Goal: Task Accomplishment & Management: Use online tool/utility

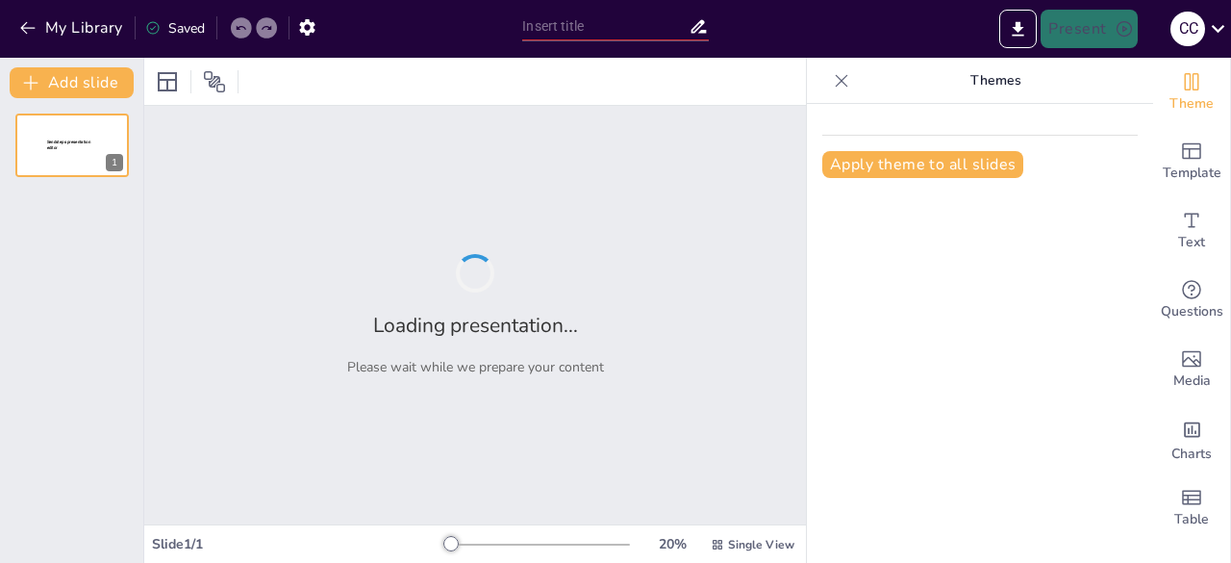
type input "Geopolítica del Mar: Fundamentos y Perspectivas Contemporáneas"
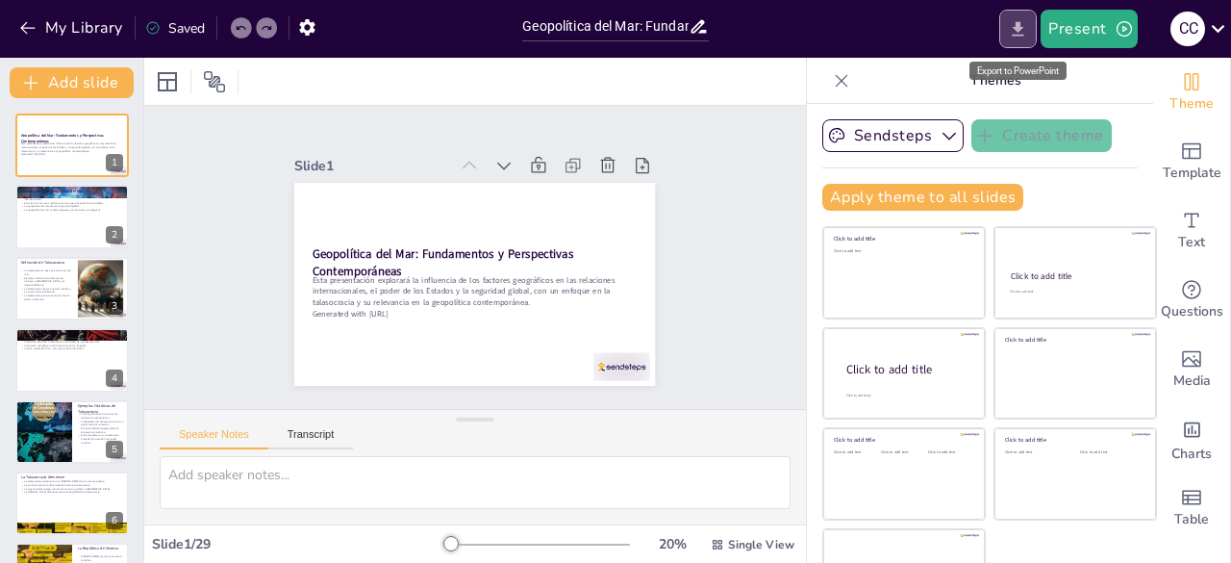
click at [1018, 28] on icon "Export to PowerPoint" at bounding box center [1019, 28] width 12 height 14
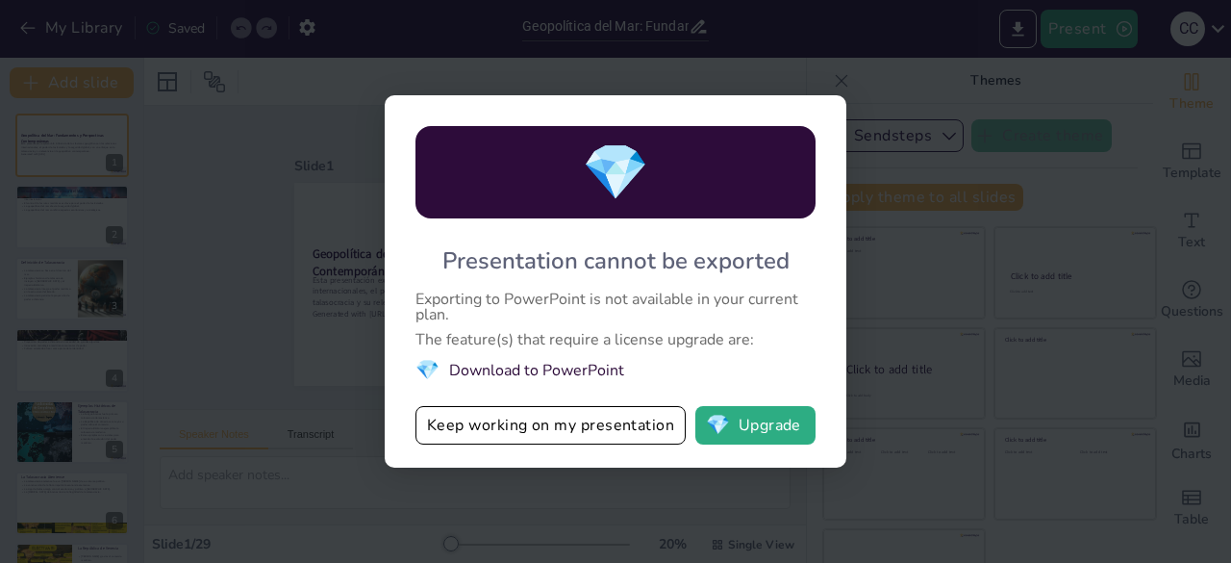
click at [533, 371] on li "💎 Download to PowerPoint" at bounding box center [616, 370] width 400 height 26
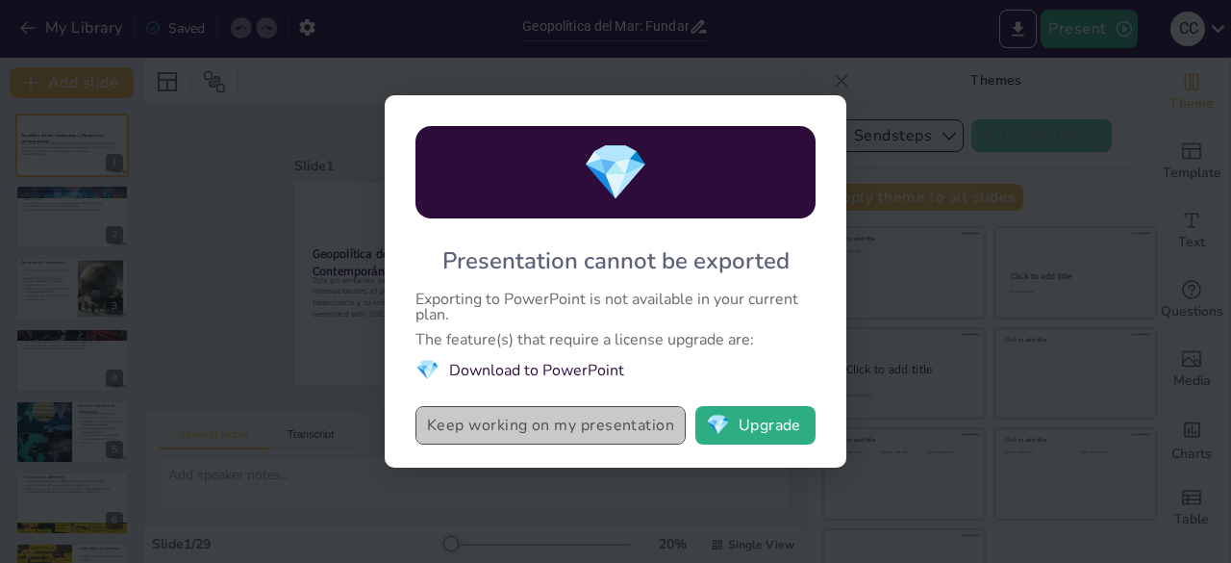
click at [538, 430] on button "Keep working on my presentation" at bounding box center [551, 425] width 270 height 38
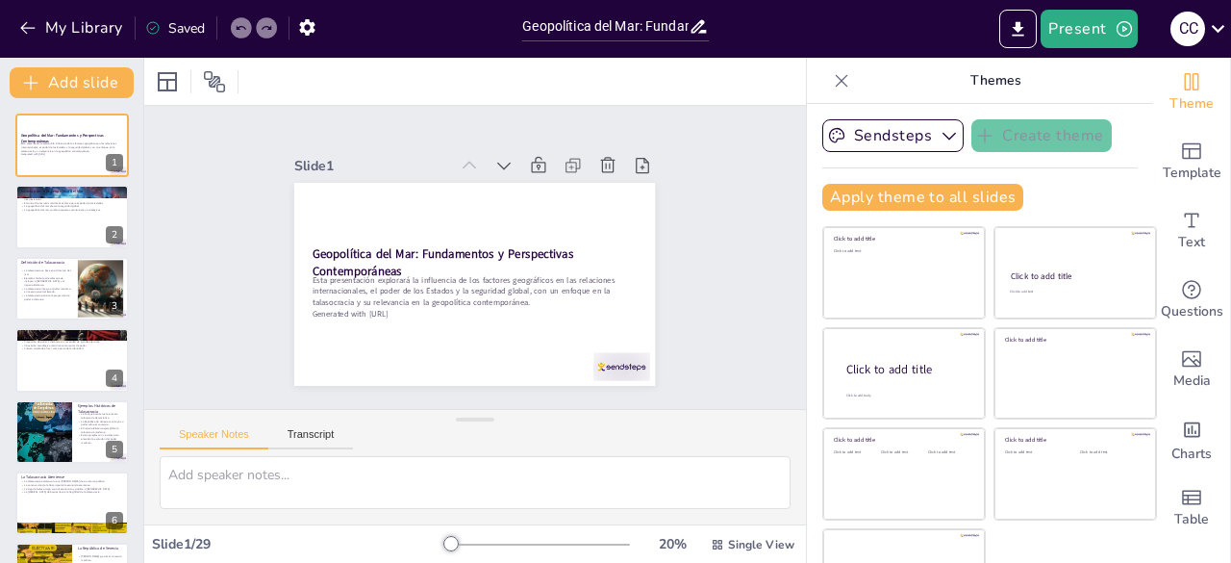
checkbox input "true"
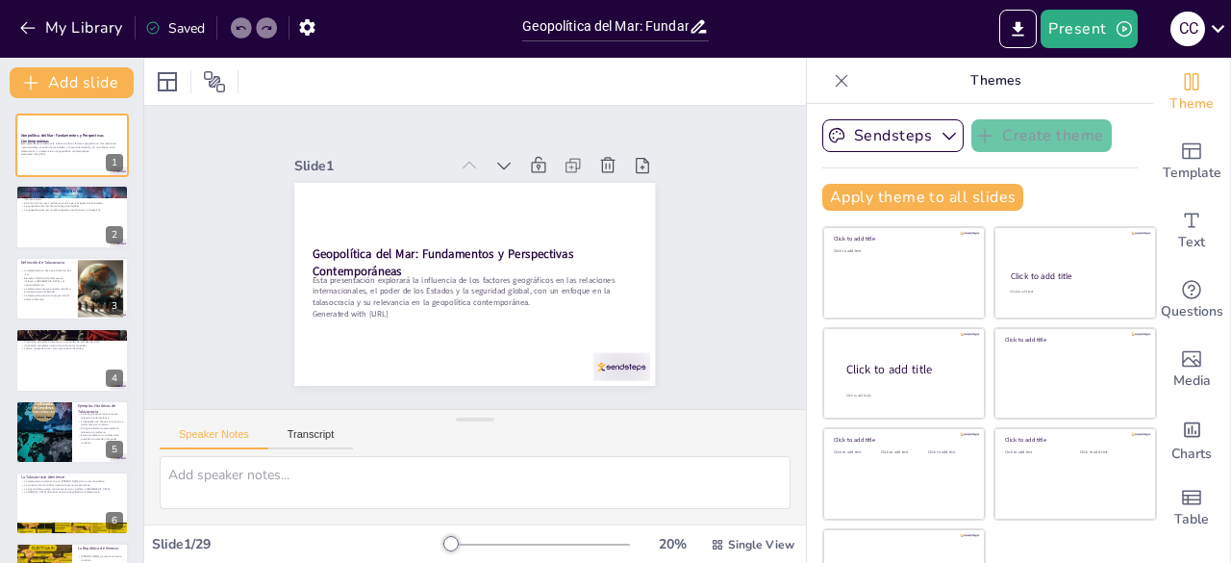
checkbox input "true"
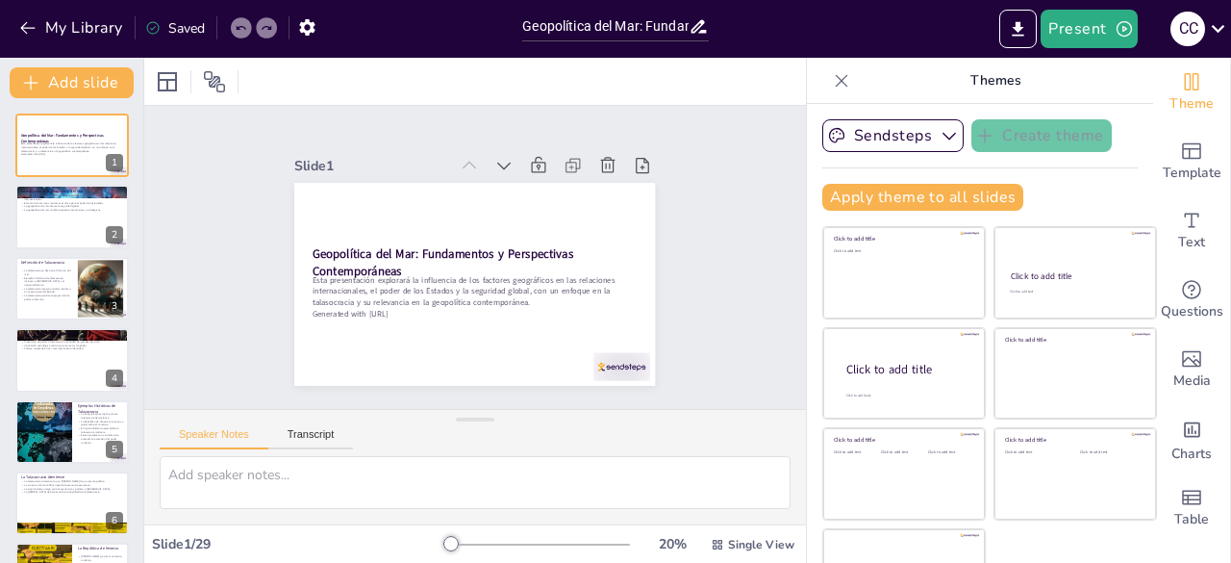
scroll to position [54, 0]
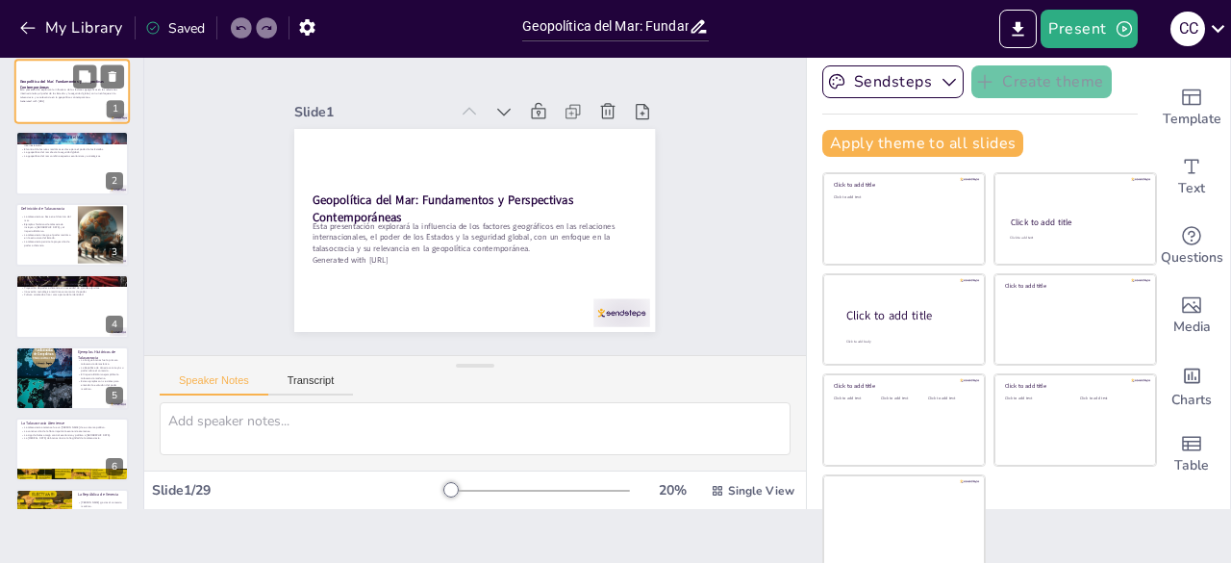
checkbox input "true"
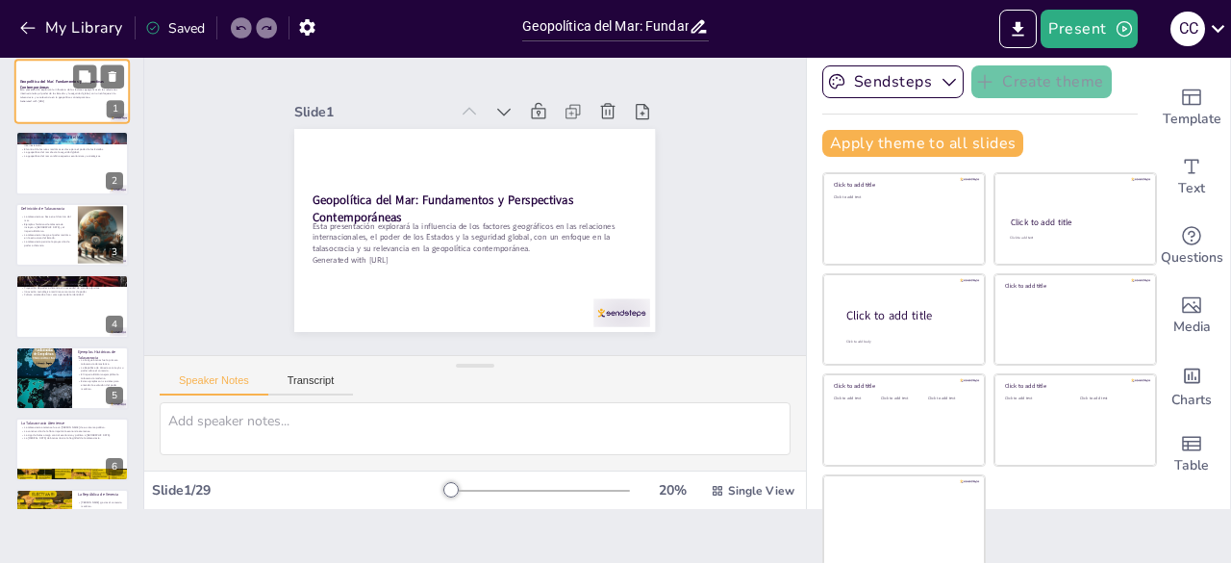
checkbox input "true"
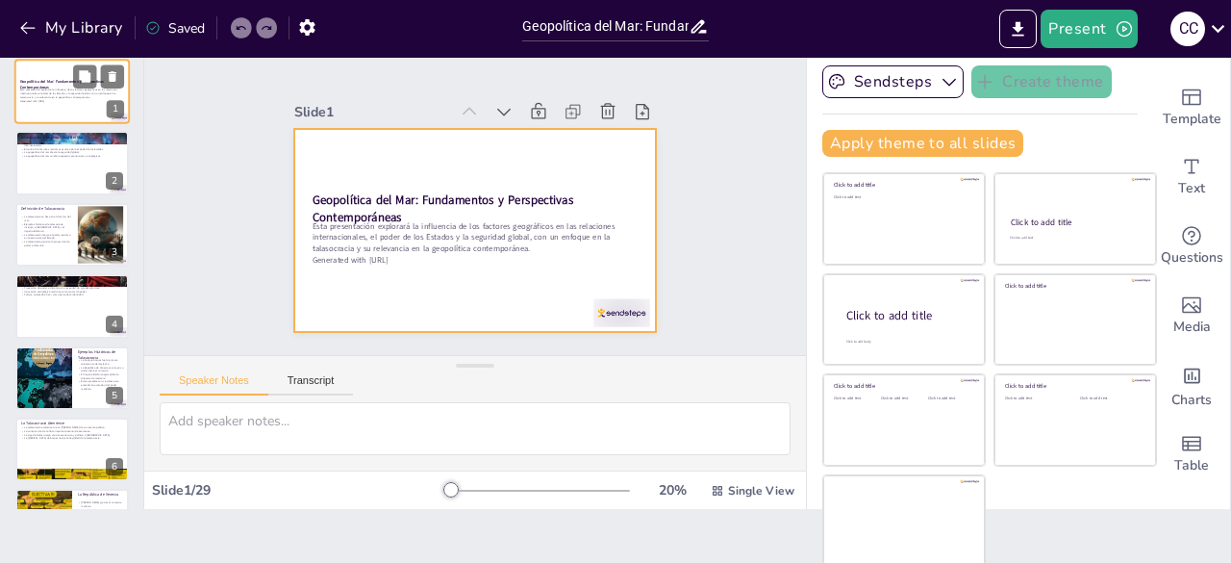
checkbox input "true"
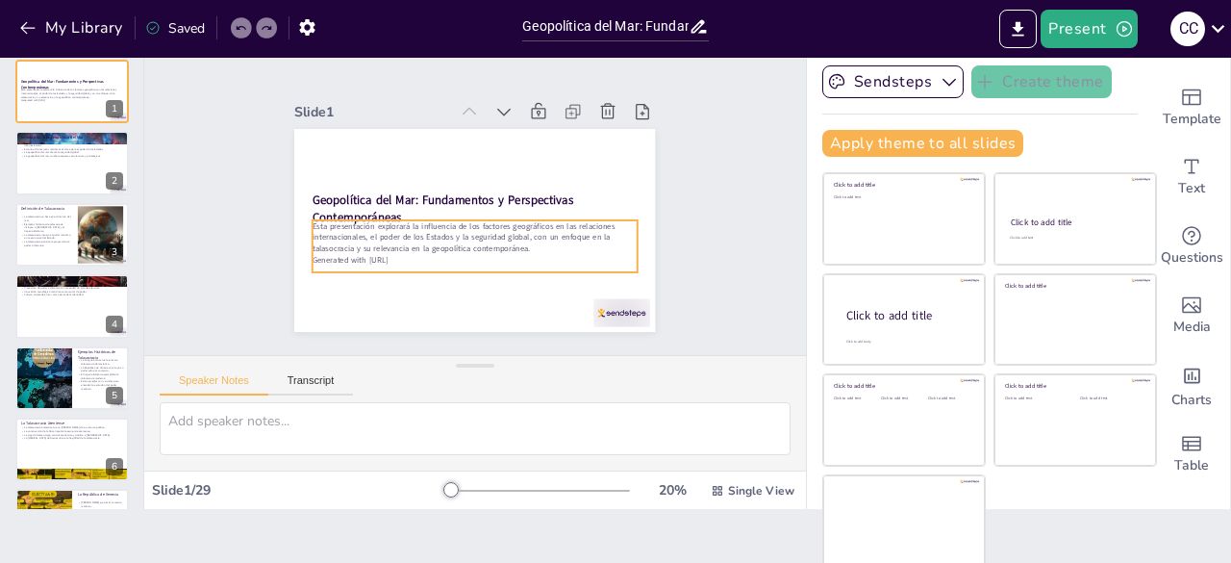
checkbox input "true"
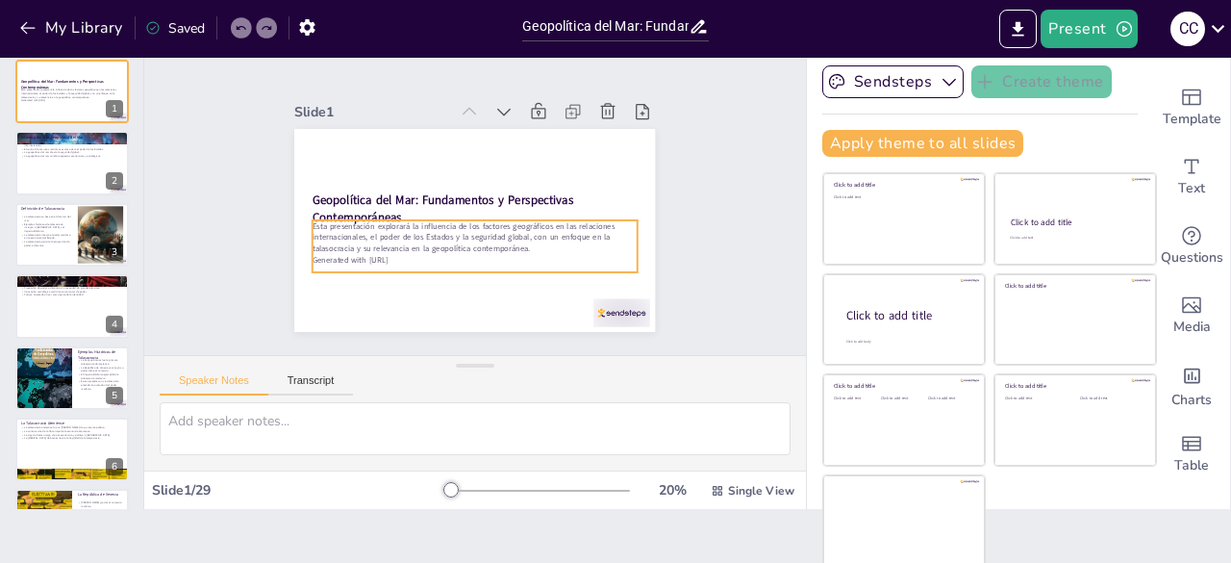
checkbox input "true"
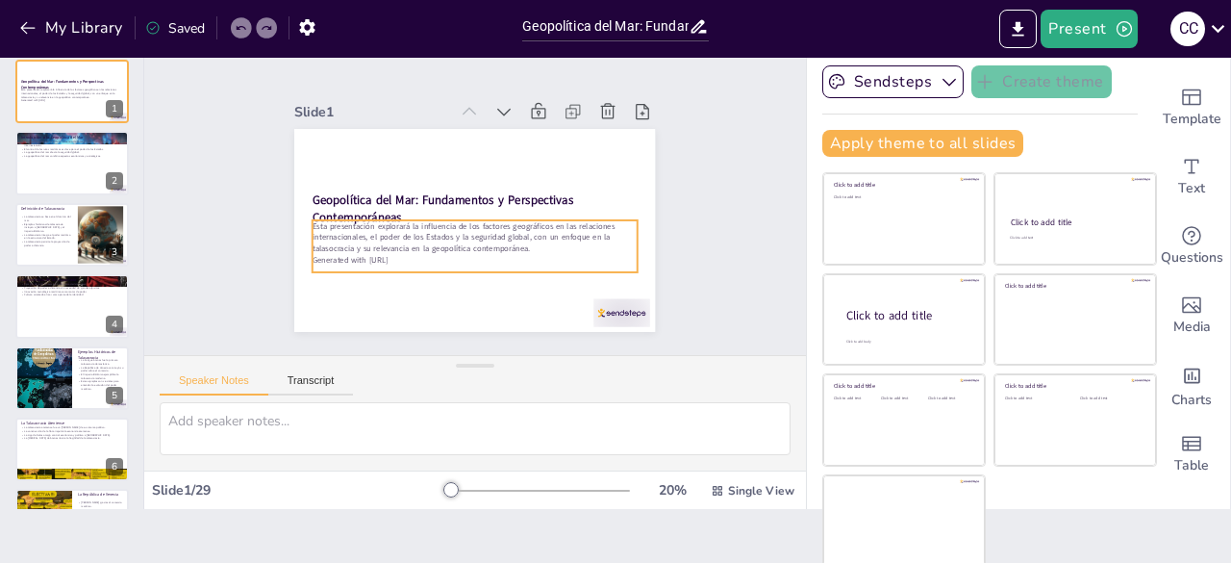
checkbox input "true"
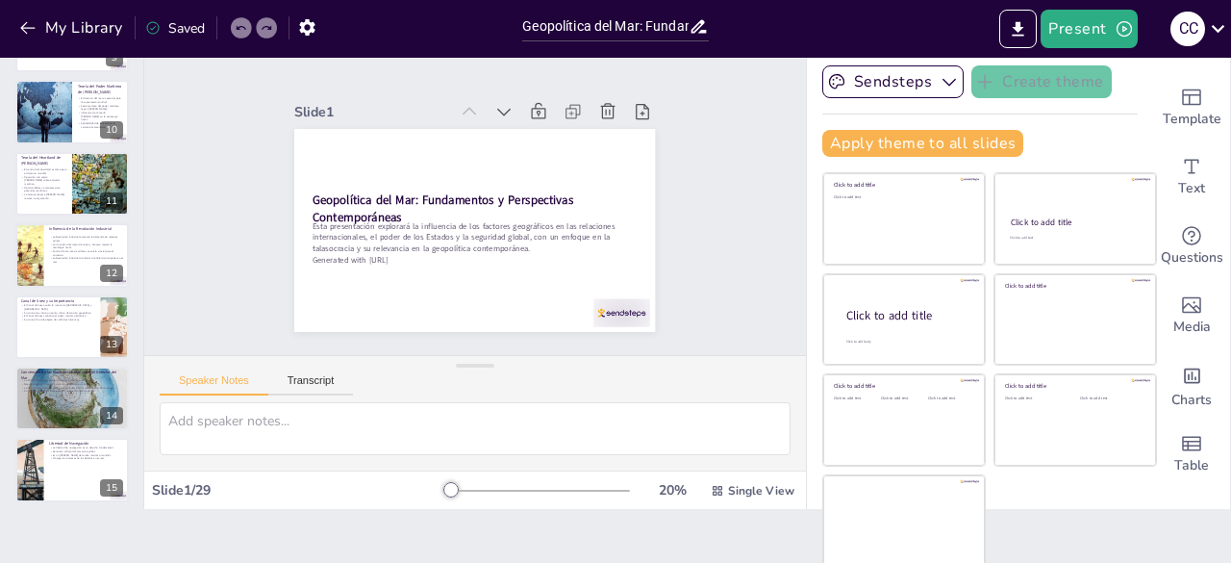
scroll to position [1632, 0]
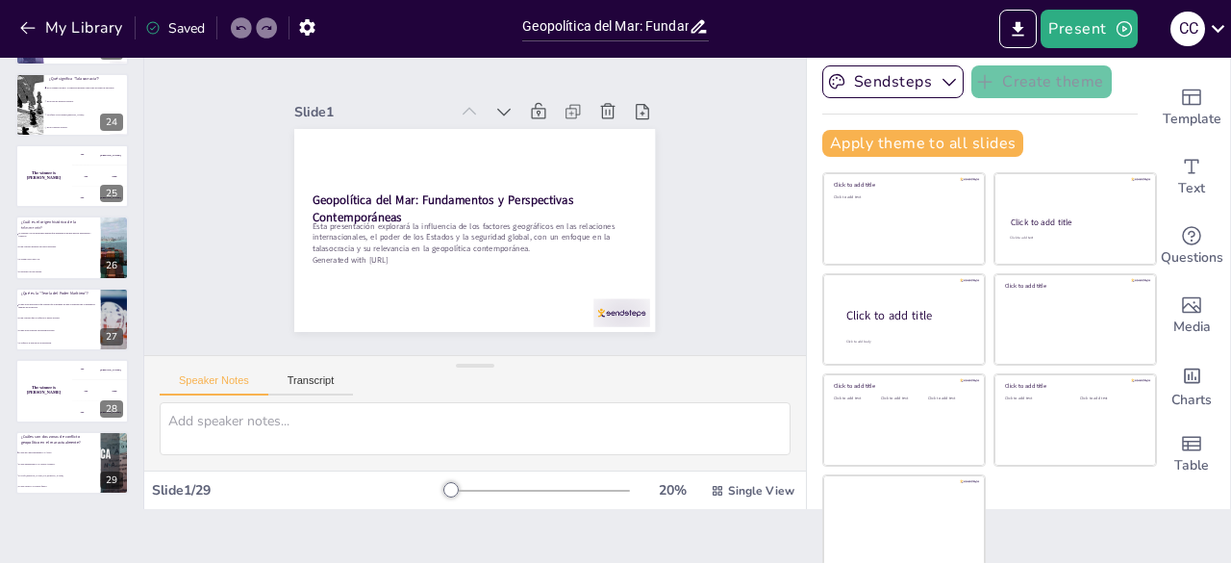
checkbox input "true"
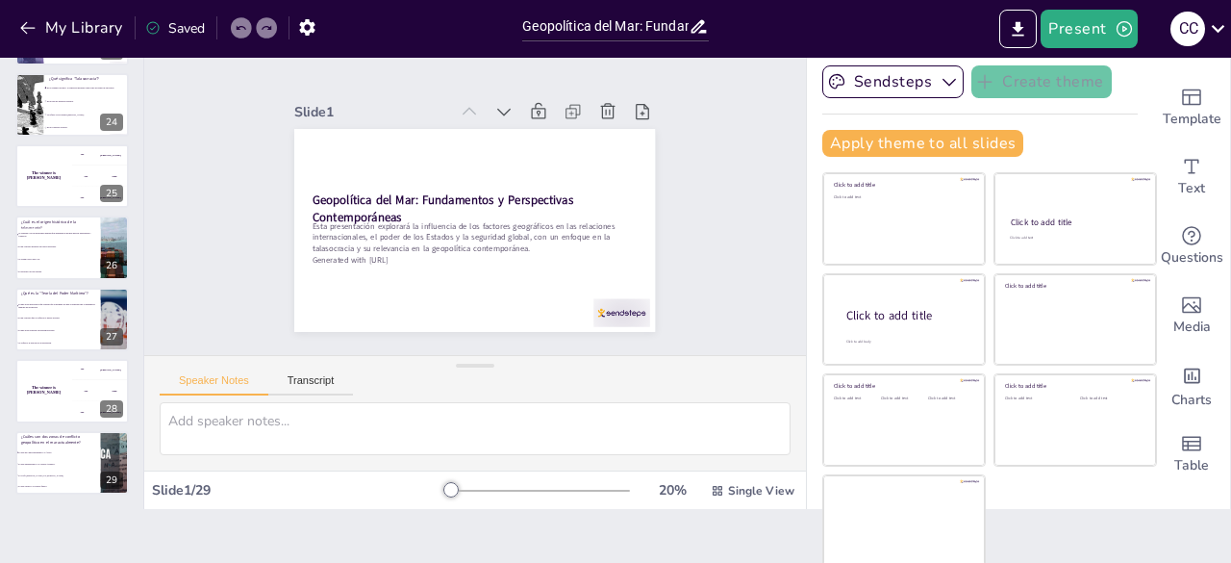
checkbox input "true"
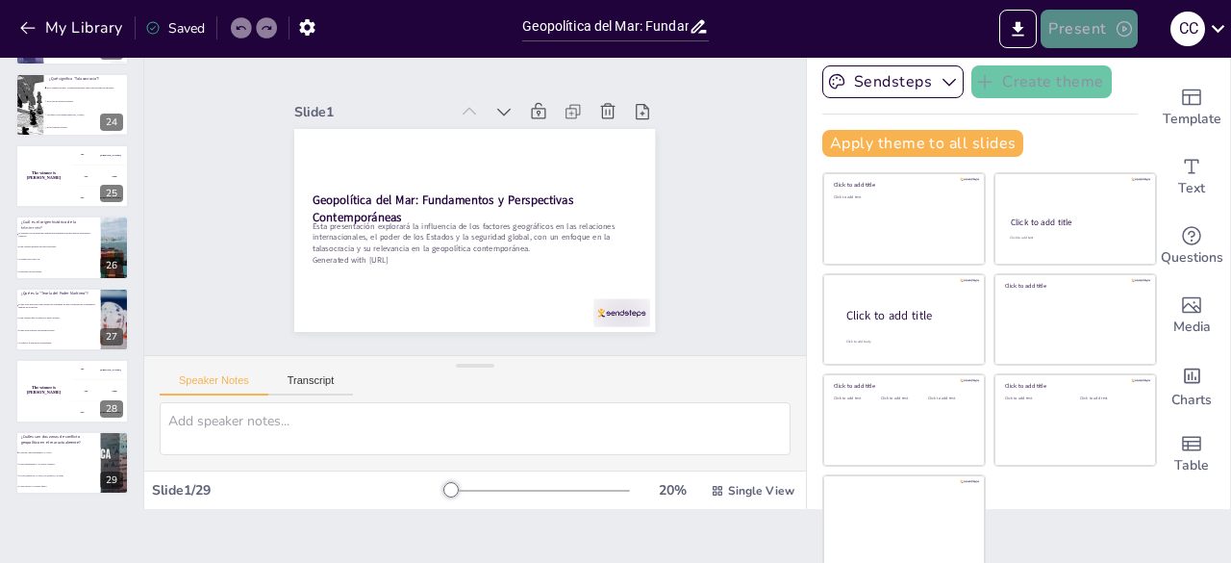
click at [1100, 28] on button "Present" at bounding box center [1089, 29] width 96 height 38
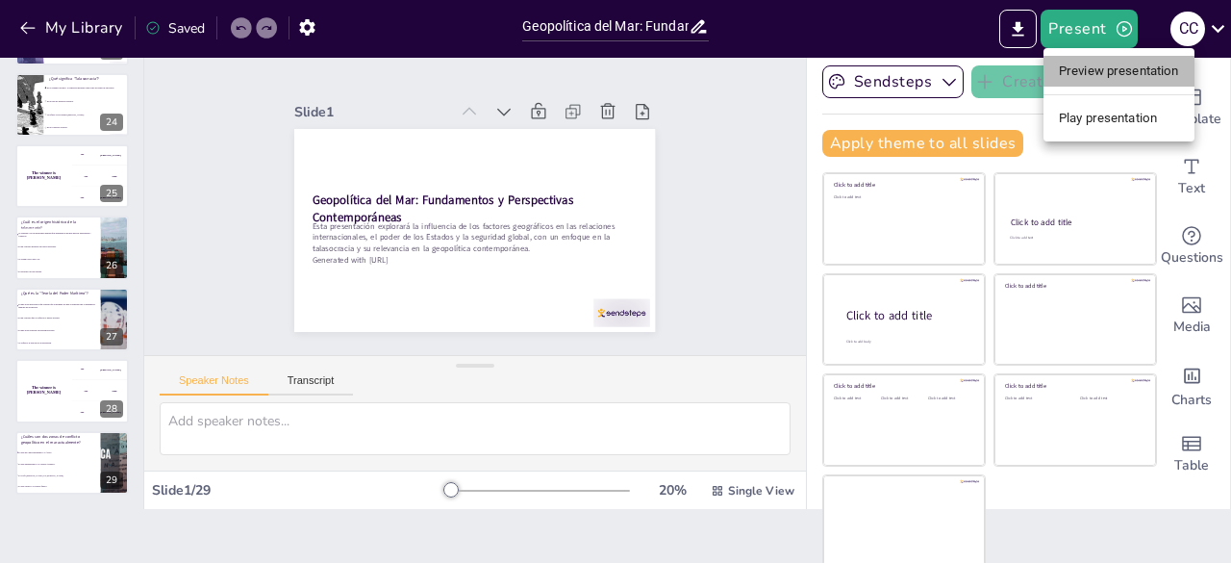
click at [1087, 72] on li "Preview presentation" at bounding box center [1119, 71] width 151 height 31
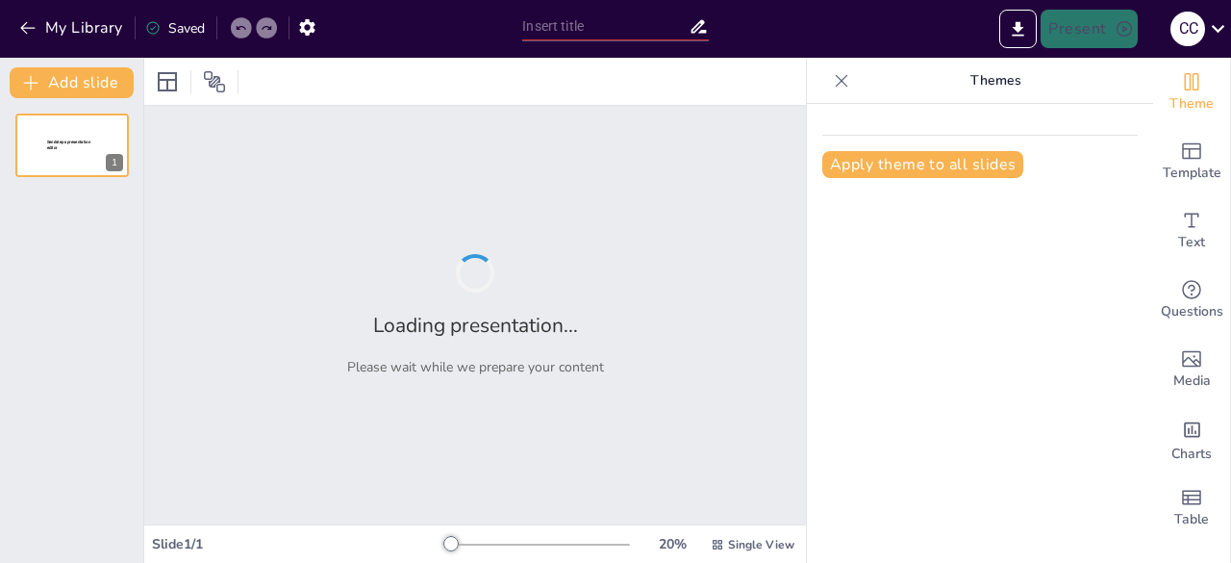
type input "Geopolítica del Mar: Fundamentos y Perspectivas Contemporáneas"
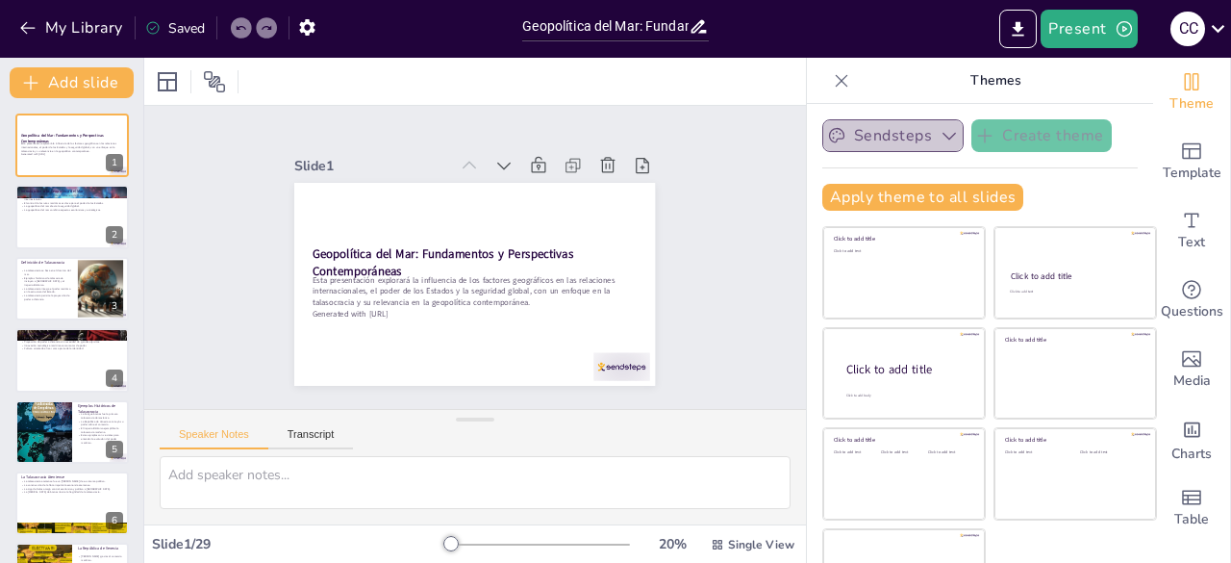
click at [940, 131] on icon "button" at bounding box center [949, 135] width 19 height 19
click at [1016, 199] on div "Apply theme to all slides" at bounding box center [980, 197] width 316 height 27
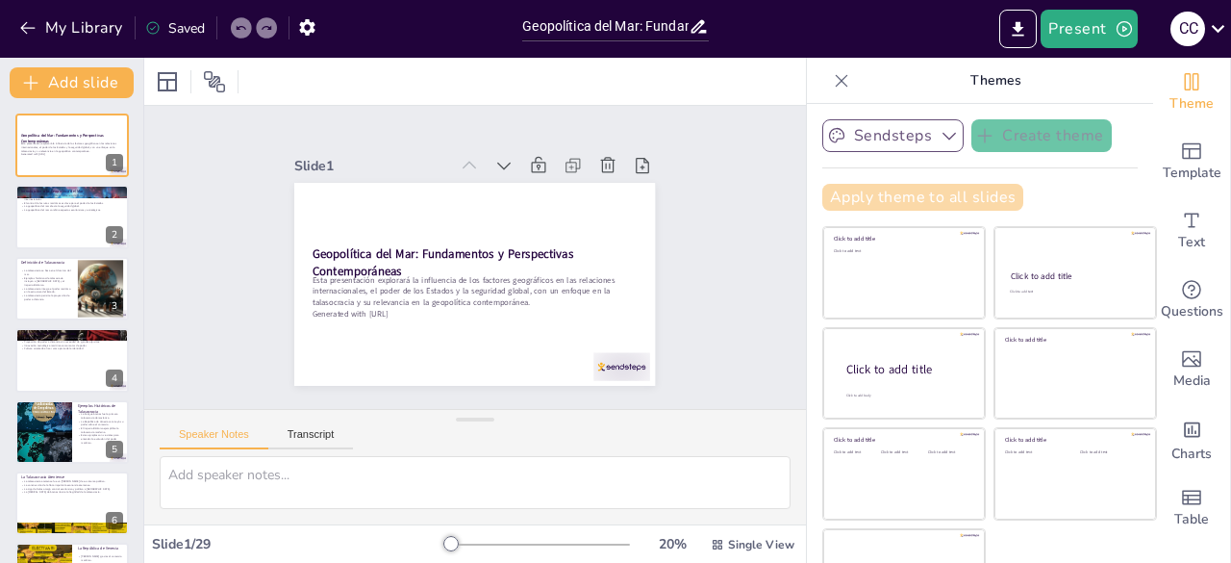
click at [896, 197] on button "Apply theme to all slides" at bounding box center [922, 197] width 201 height 27
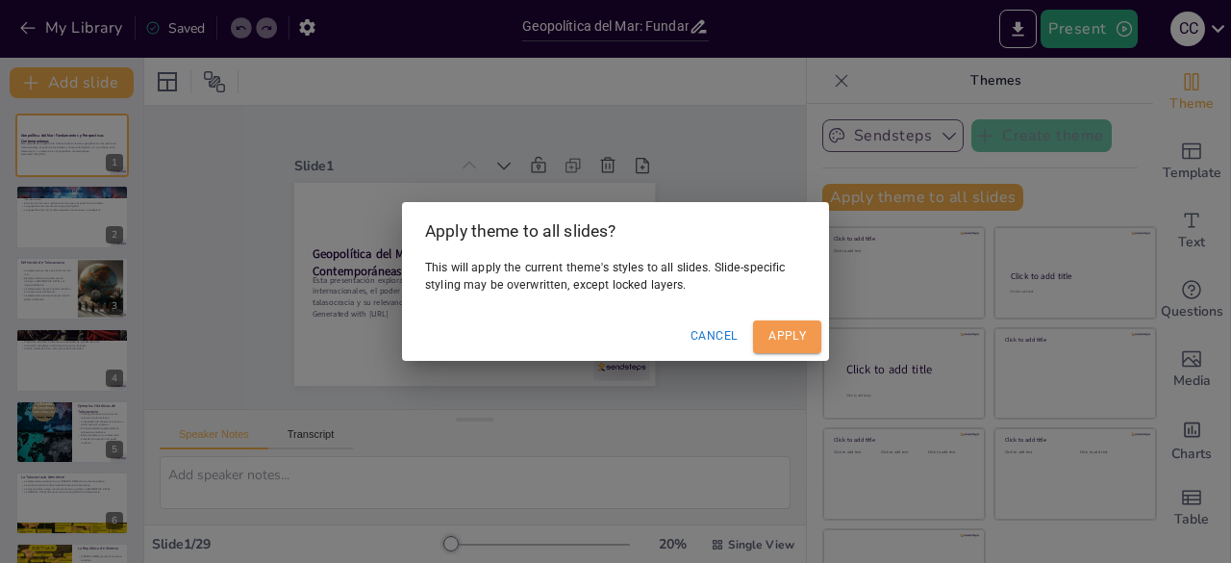
click at [773, 336] on button "Apply" at bounding box center [787, 336] width 68 height 32
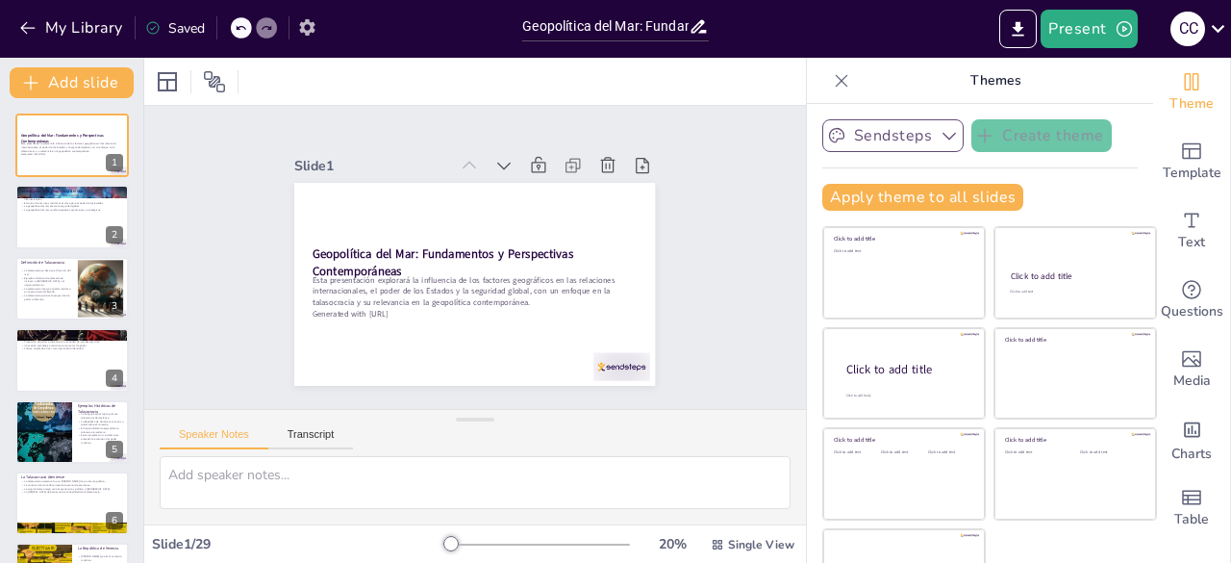
checkbox input "true"
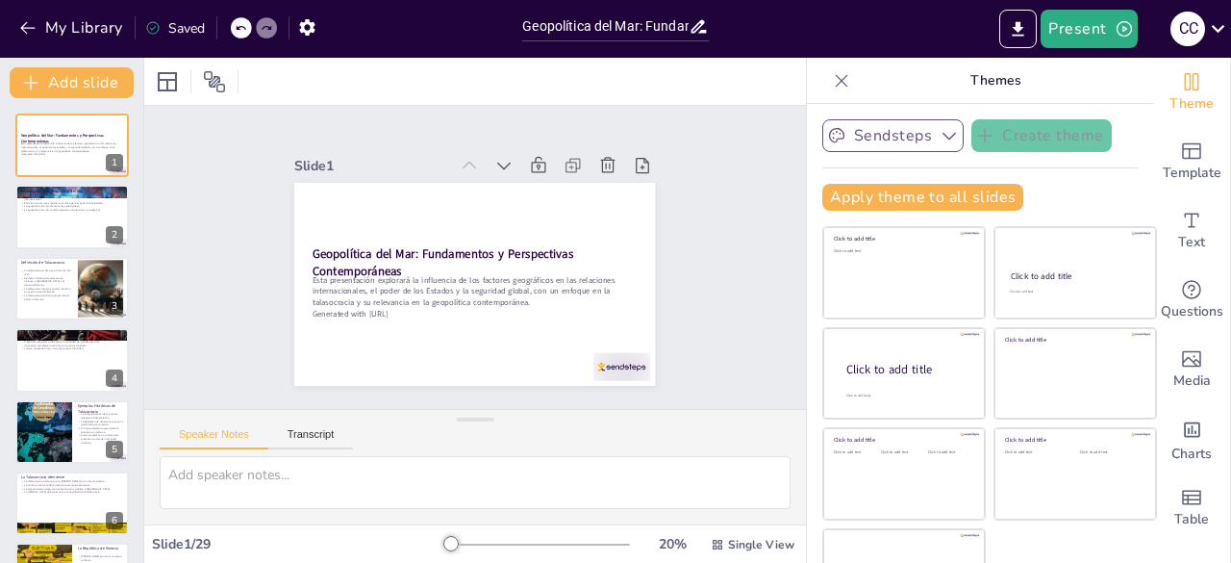
scroll to position [54, 0]
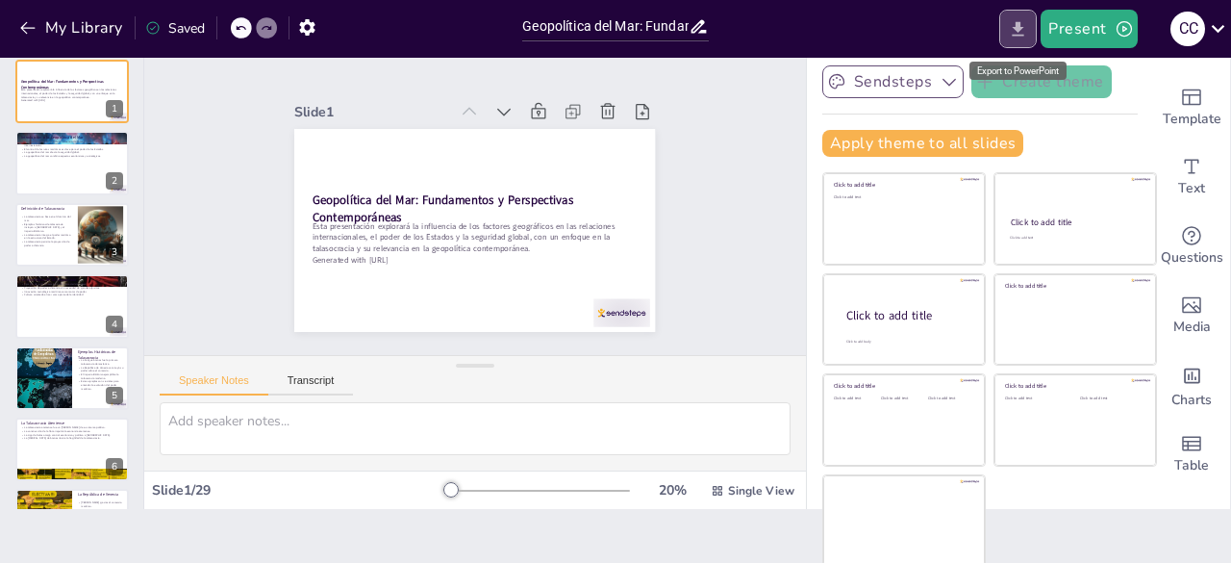
click at [1022, 28] on icon "Export to PowerPoint" at bounding box center [1019, 28] width 12 height 14
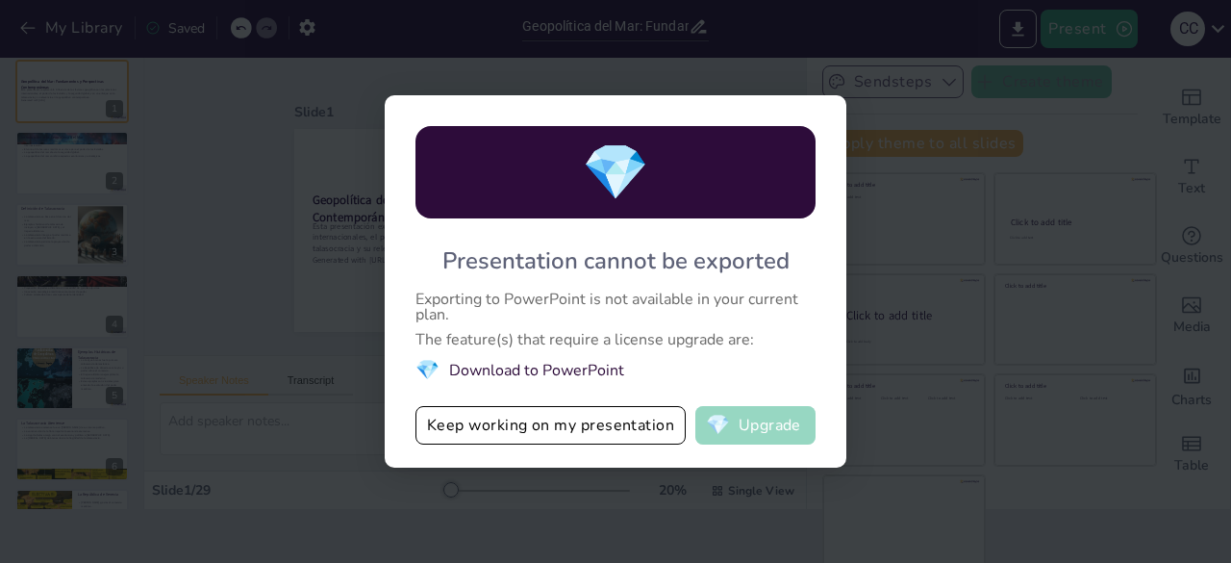
click at [746, 424] on button "💎 Upgrade" at bounding box center [755, 425] width 120 height 38
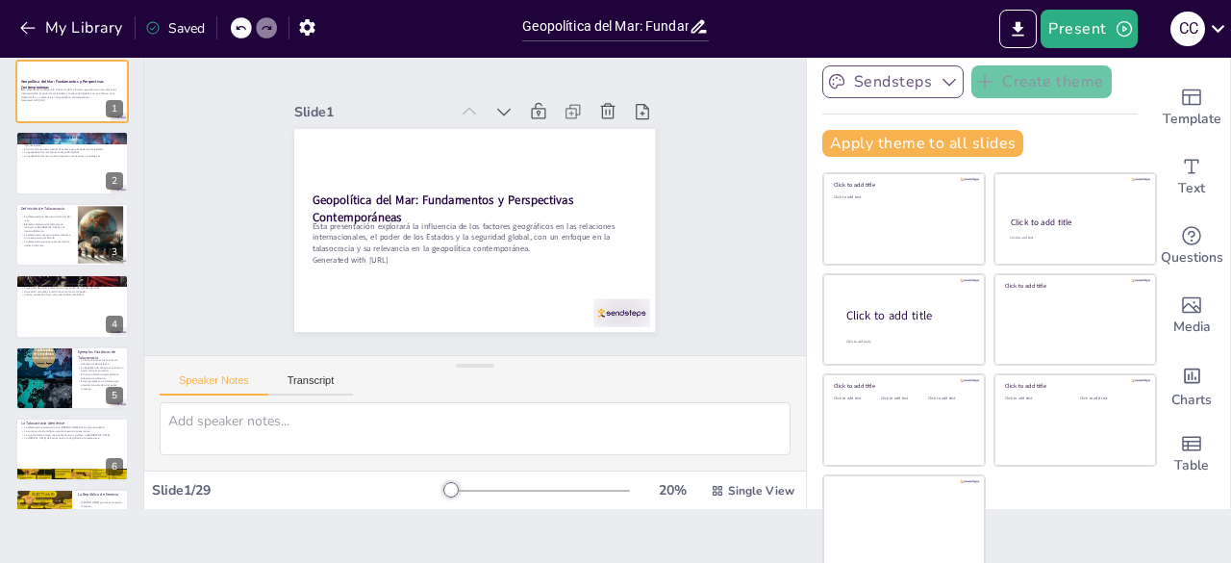
checkbox input "true"
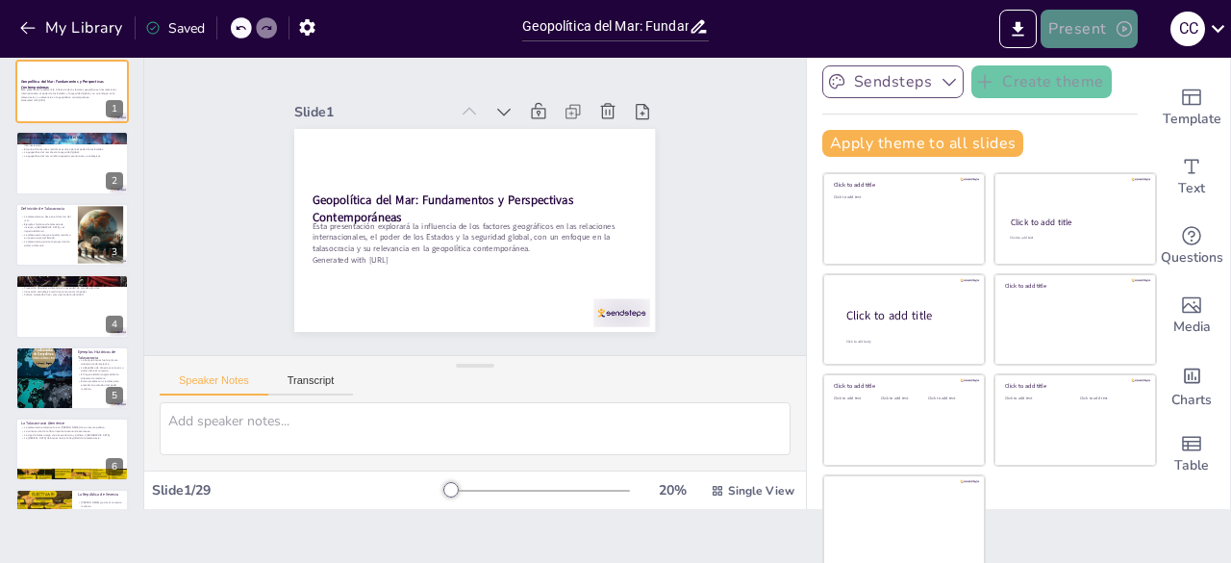
click at [1076, 23] on button "Present" at bounding box center [1089, 29] width 96 height 38
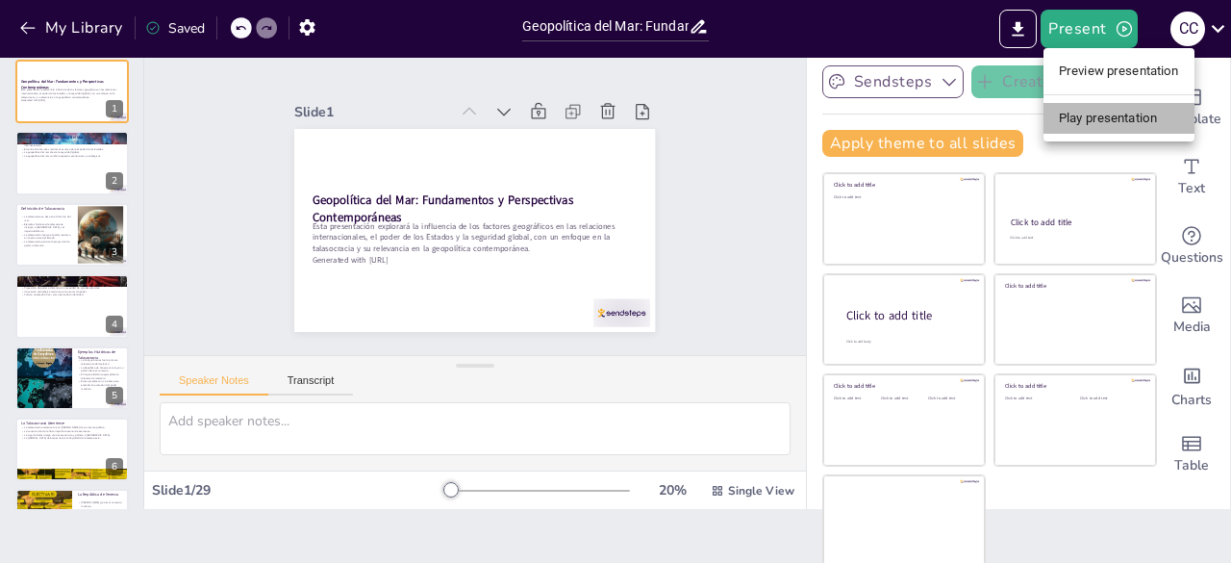
click at [1089, 114] on li "Play presentation" at bounding box center [1119, 118] width 151 height 31
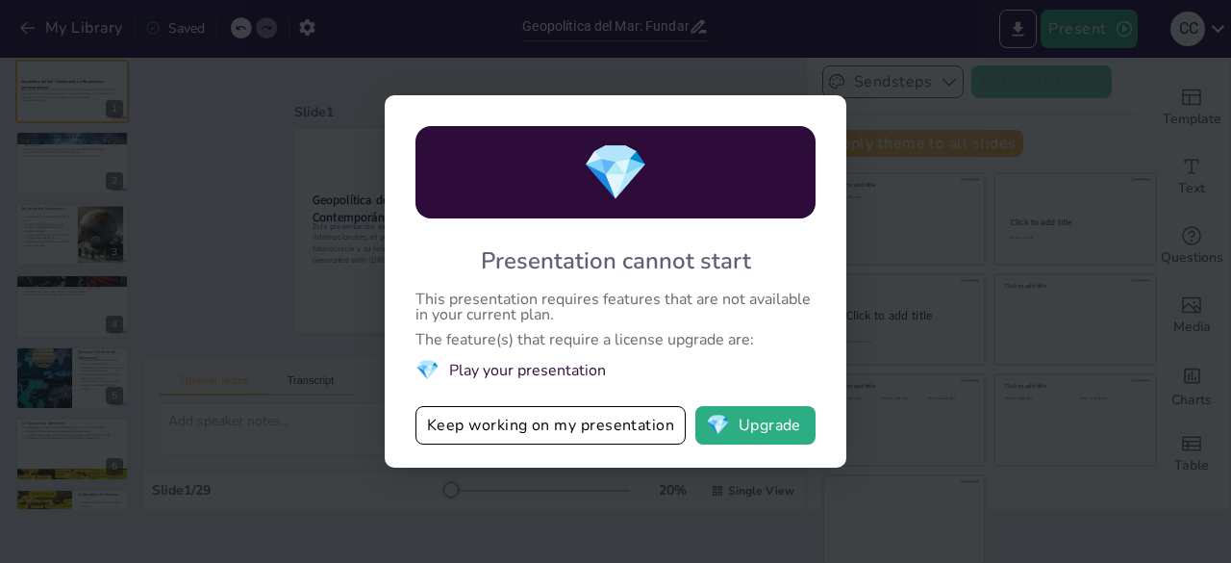
checkbox input "true"
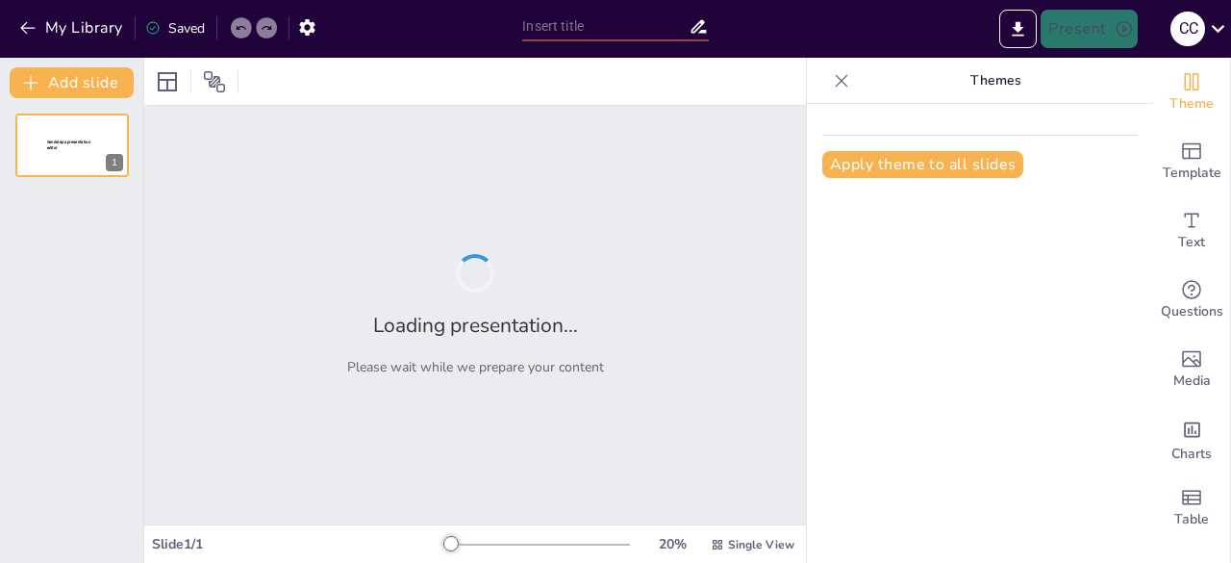
type input "Geopolítica del Mar: Fundamentos y Perspectivas Contemporáneas"
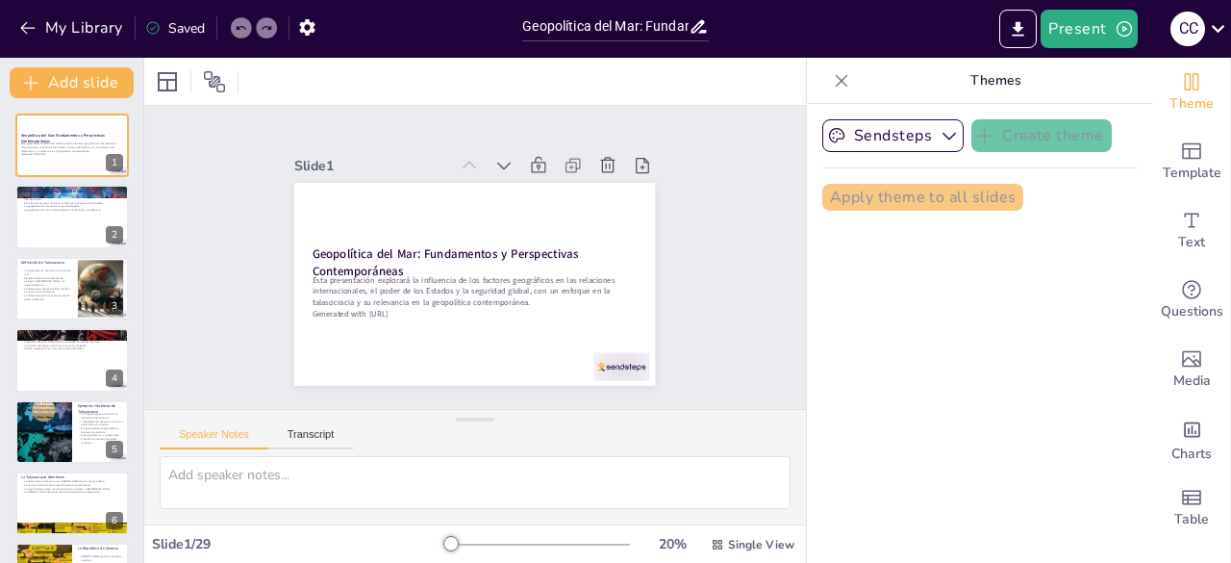
checkbox input "true"
